Goal: Information Seeking & Learning: Understand process/instructions

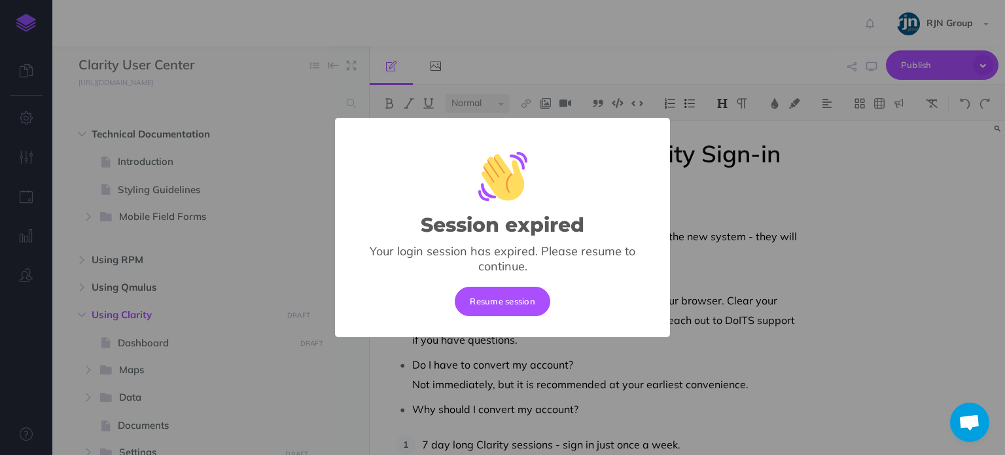
select select "null"
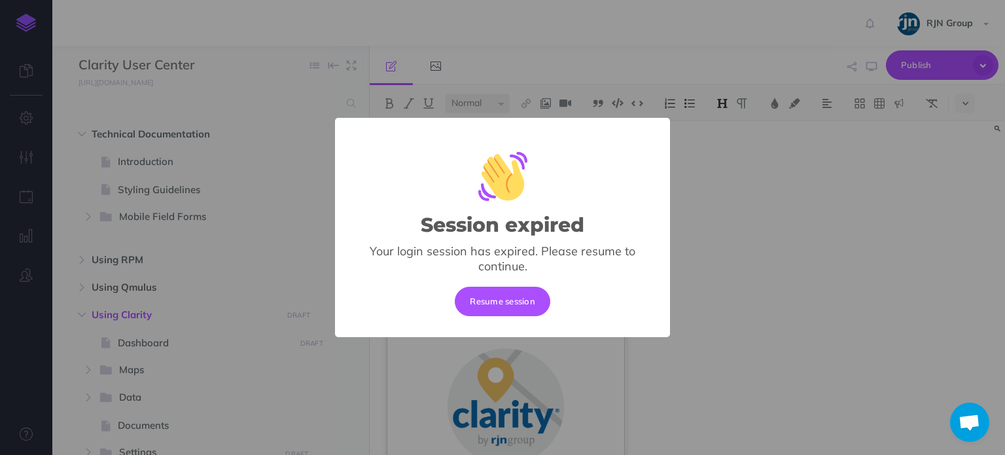
drag, startPoint x: 260, startPoint y: 219, endPoint x: 257, endPoint y: 231, distance: 12.7
click at [260, 219] on div "Session expired × Your login session has expired. Please resume to continue. Re…" at bounding box center [502, 227] width 1005 height 455
click at [493, 291] on button "Resume session" at bounding box center [503, 301] width 96 height 29
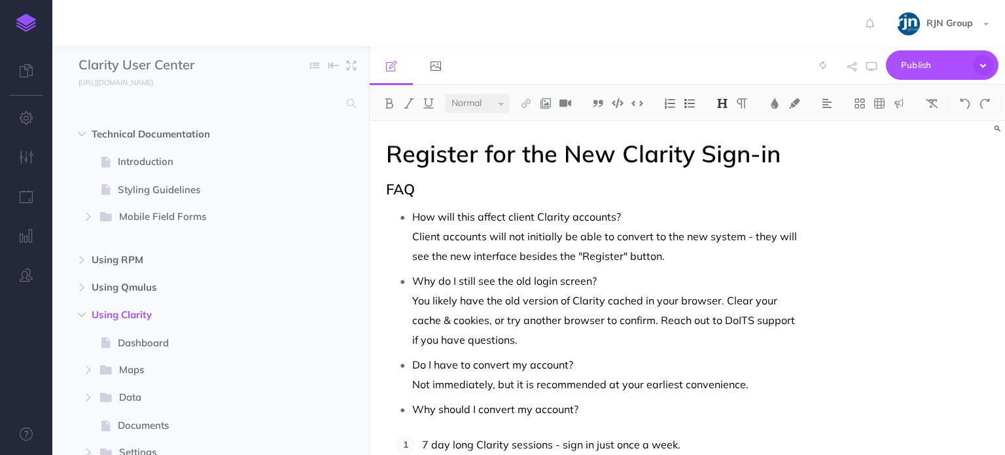
select select "null"
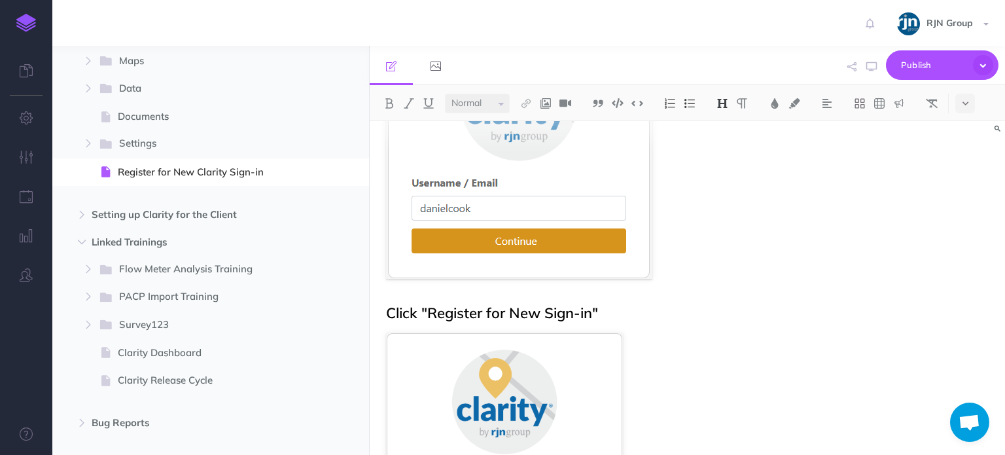
scroll to position [742, 0]
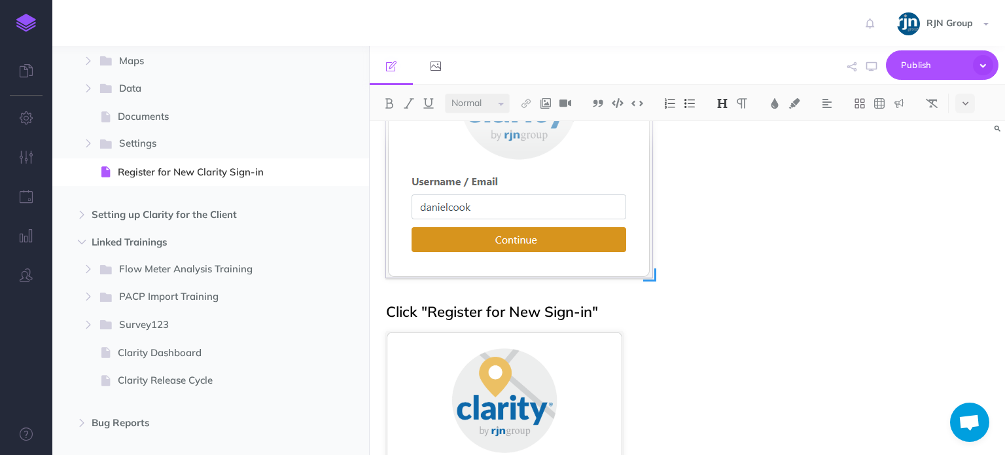
click at [549, 213] on img at bounding box center [519, 151] width 266 height 254
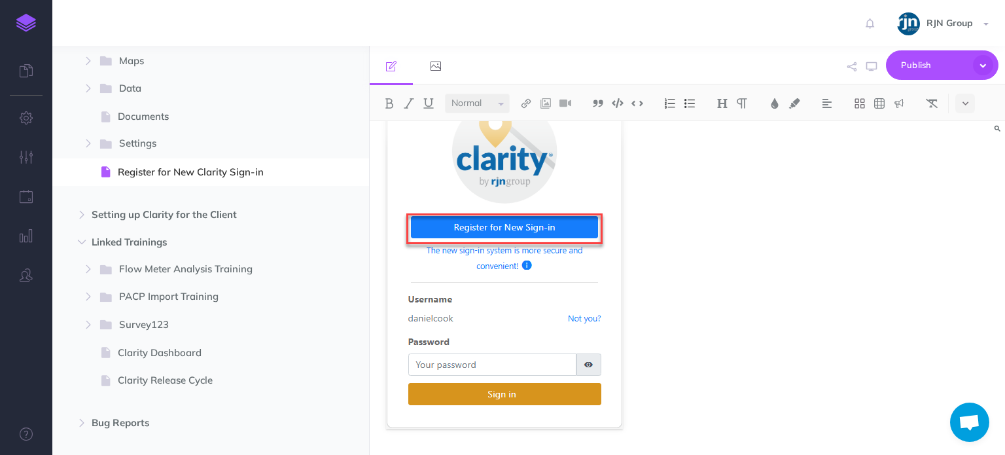
scroll to position [992, 0]
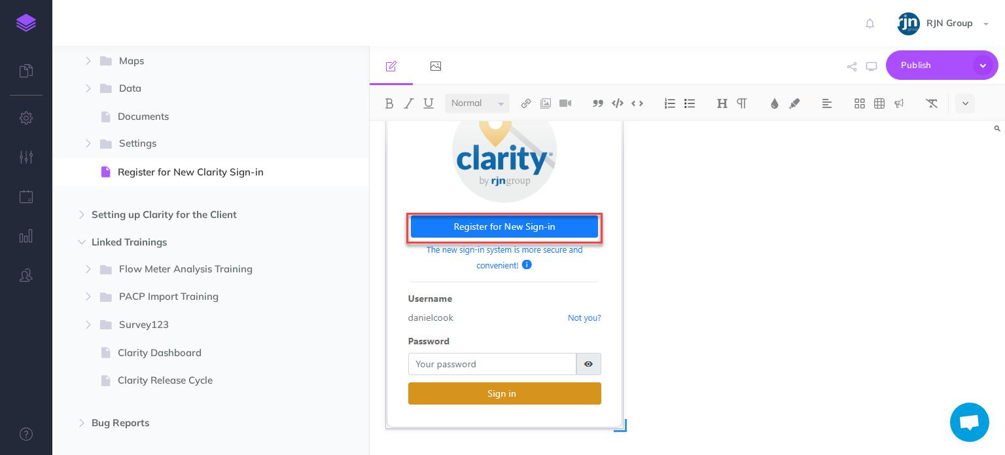
click at [547, 266] on img at bounding box center [504, 254] width 237 height 347
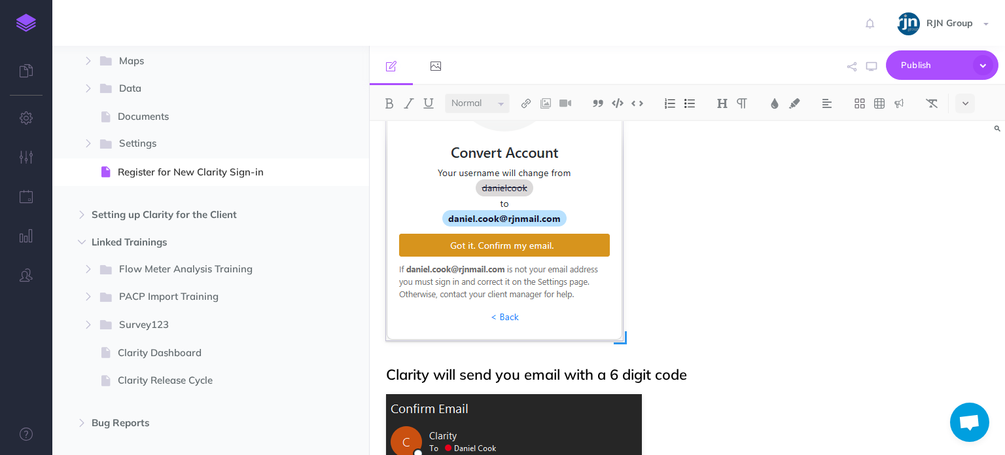
scroll to position [1464, 0]
click at [539, 185] on img at bounding box center [504, 175] width 237 height 331
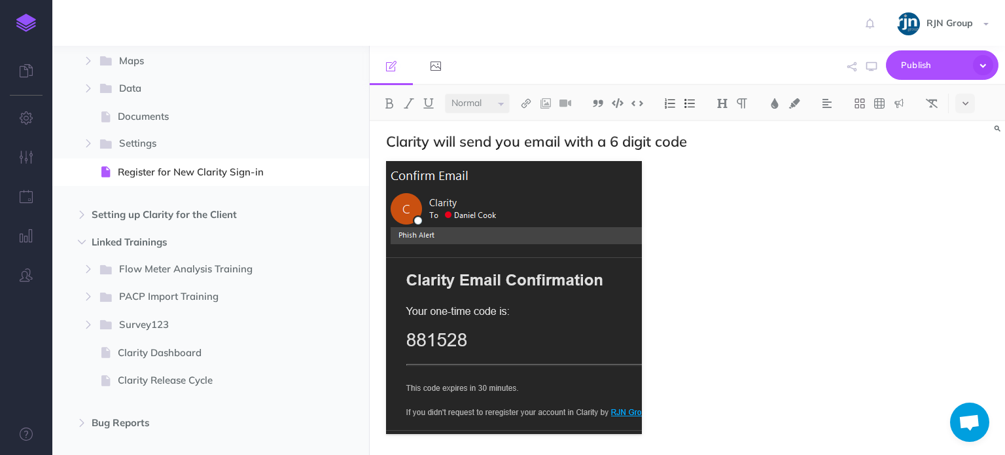
scroll to position [1699, 0]
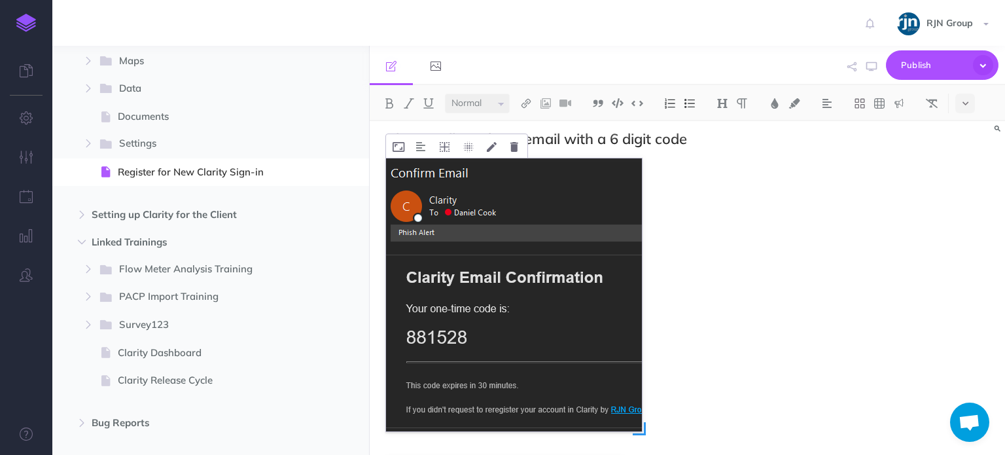
click at [547, 282] on img at bounding box center [514, 294] width 256 height 273
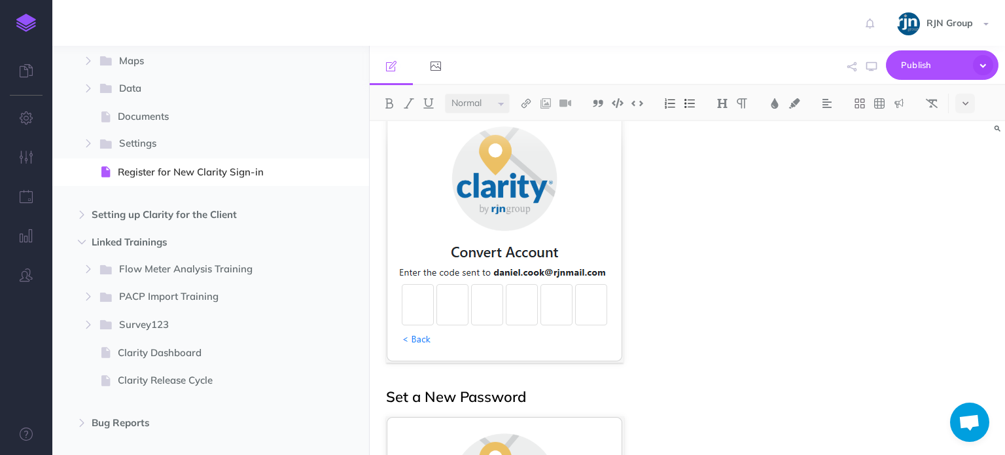
scroll to position [2050, 0]
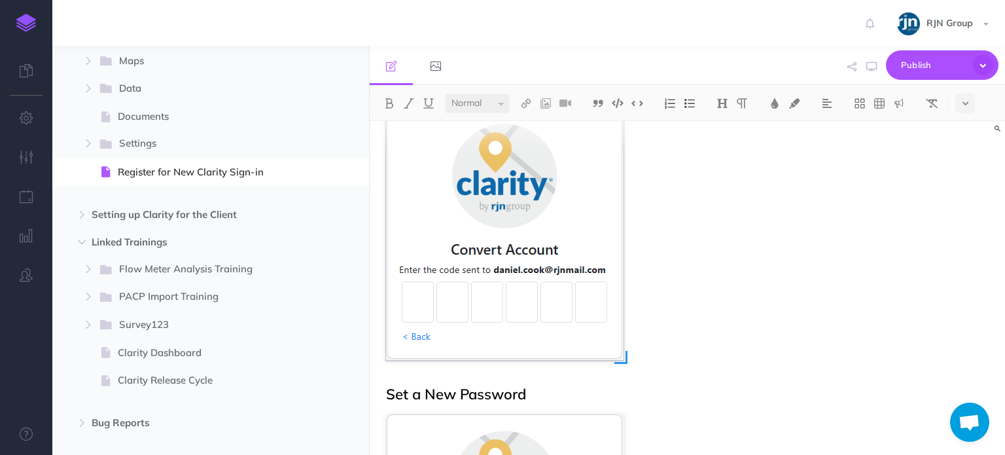
click at [600, 206] on img at bounding box center [505, 233] width 238 height 253
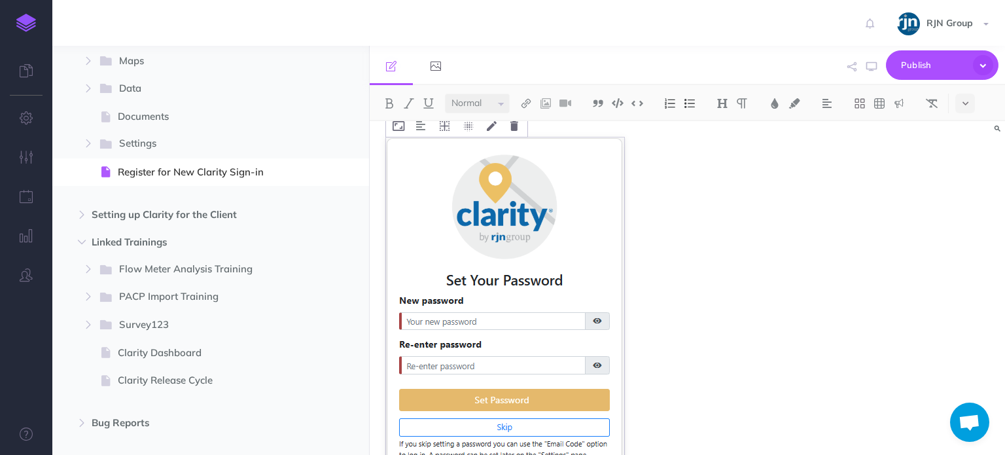
click at [538, 211] on img at bounding box center [505, 310] width 238 height 346
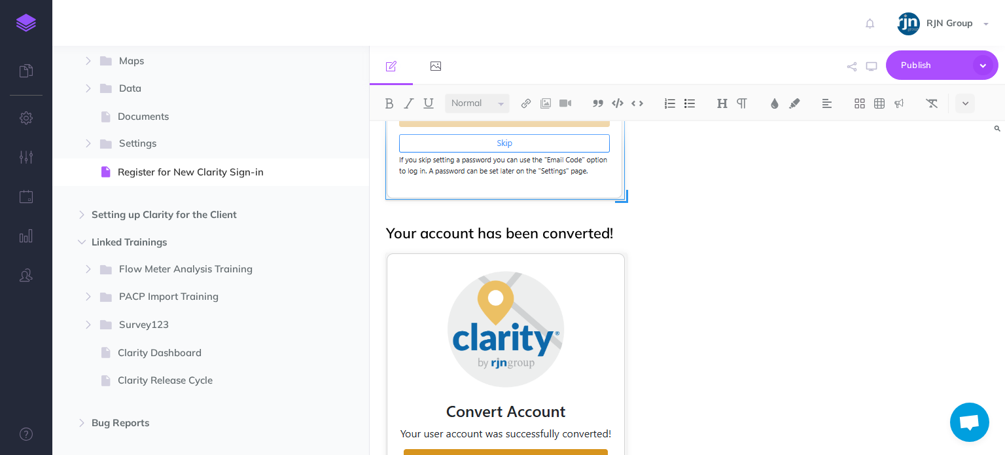
scroll to position [2714, 0]
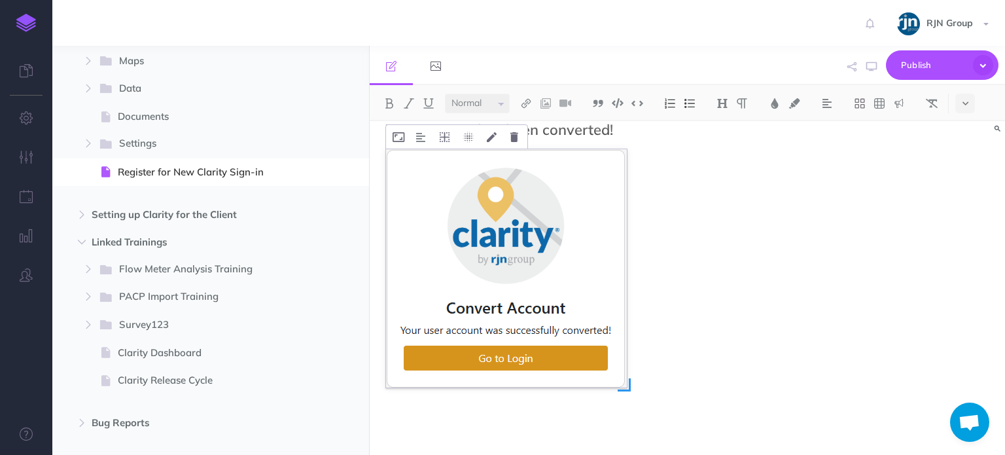
click at [586, 252] on img at bounding box center [506, 268] width 241 height 238
